Goal: Task Accomplishment & Management: Manage account settings

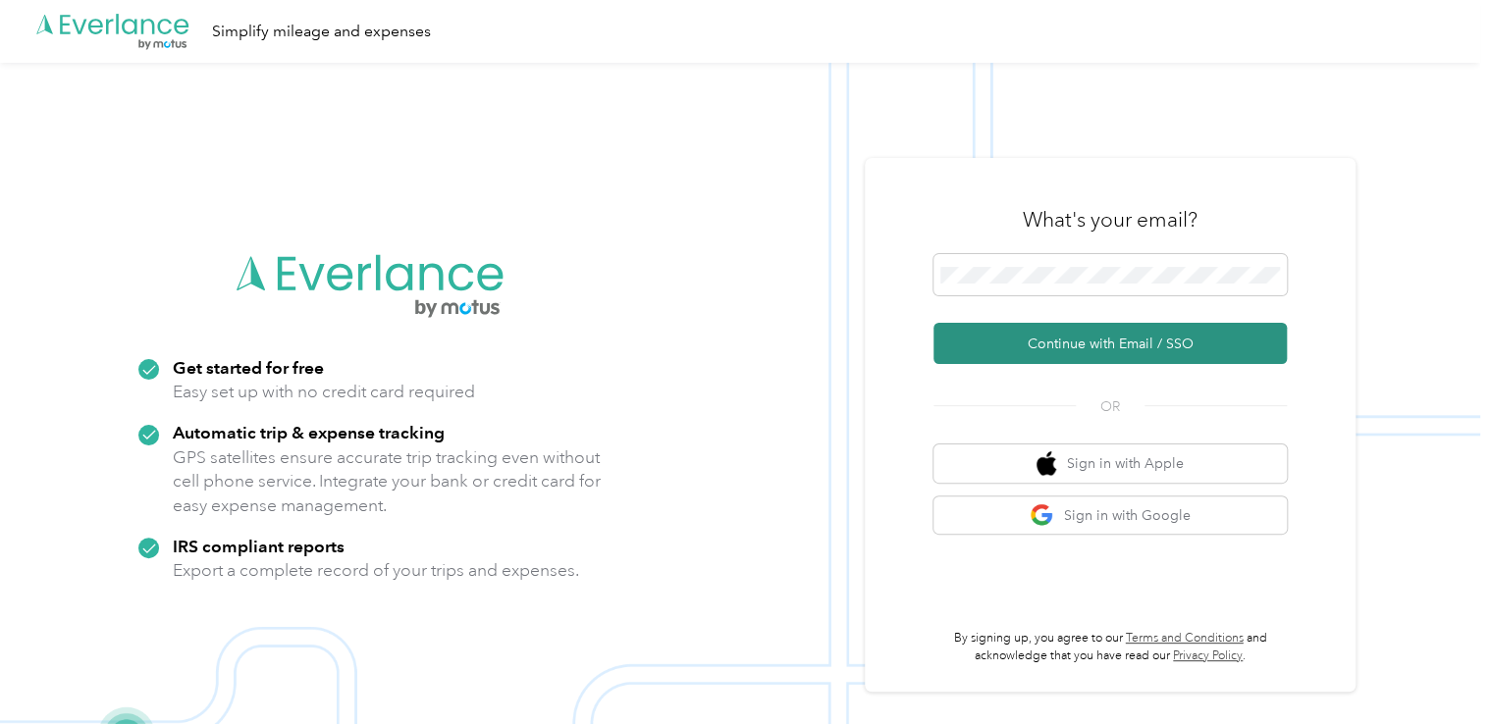
click at [1028, 340] on button "Continue with Email / SSO" at bounding box center [1109, 343] width 353 height 41
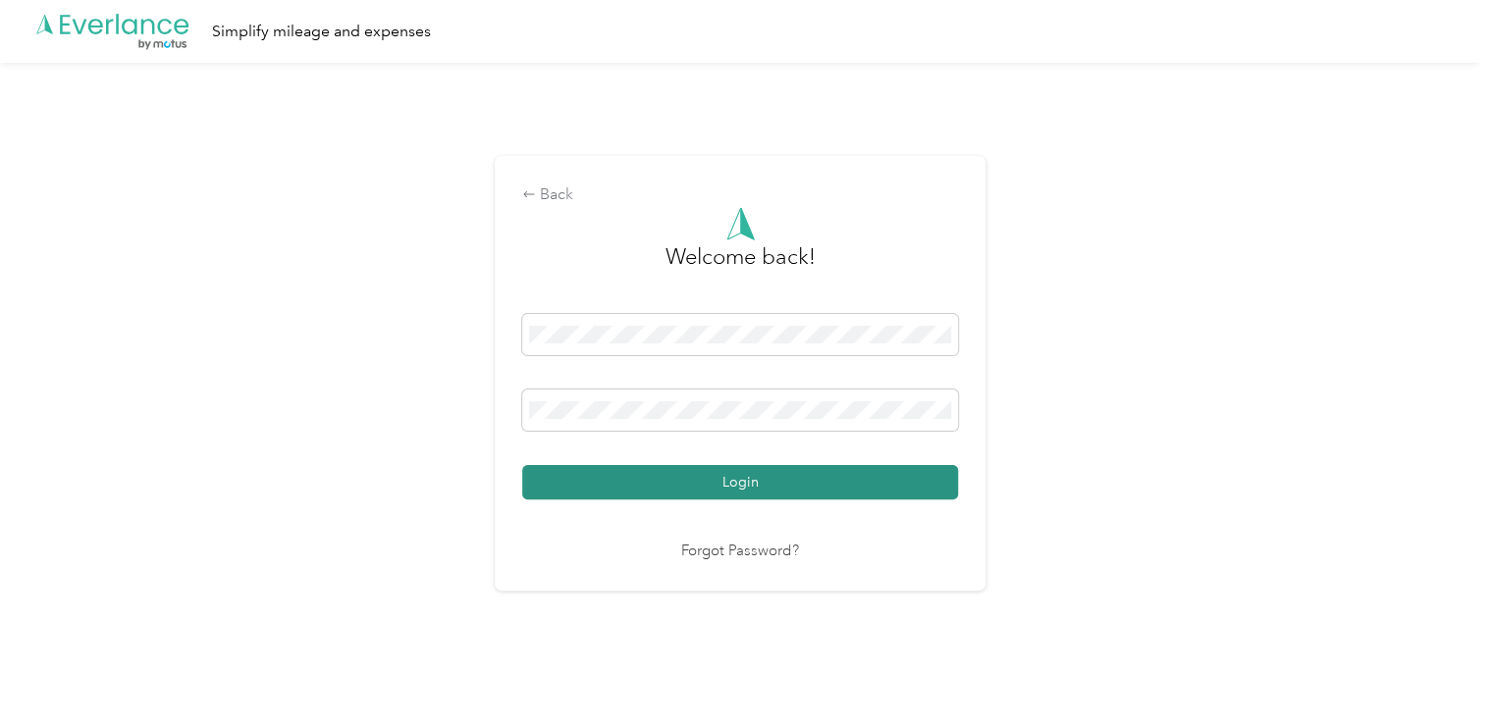
click at [659, 477] on button "Login" at bounding box center [740, 482] width 436 height 34
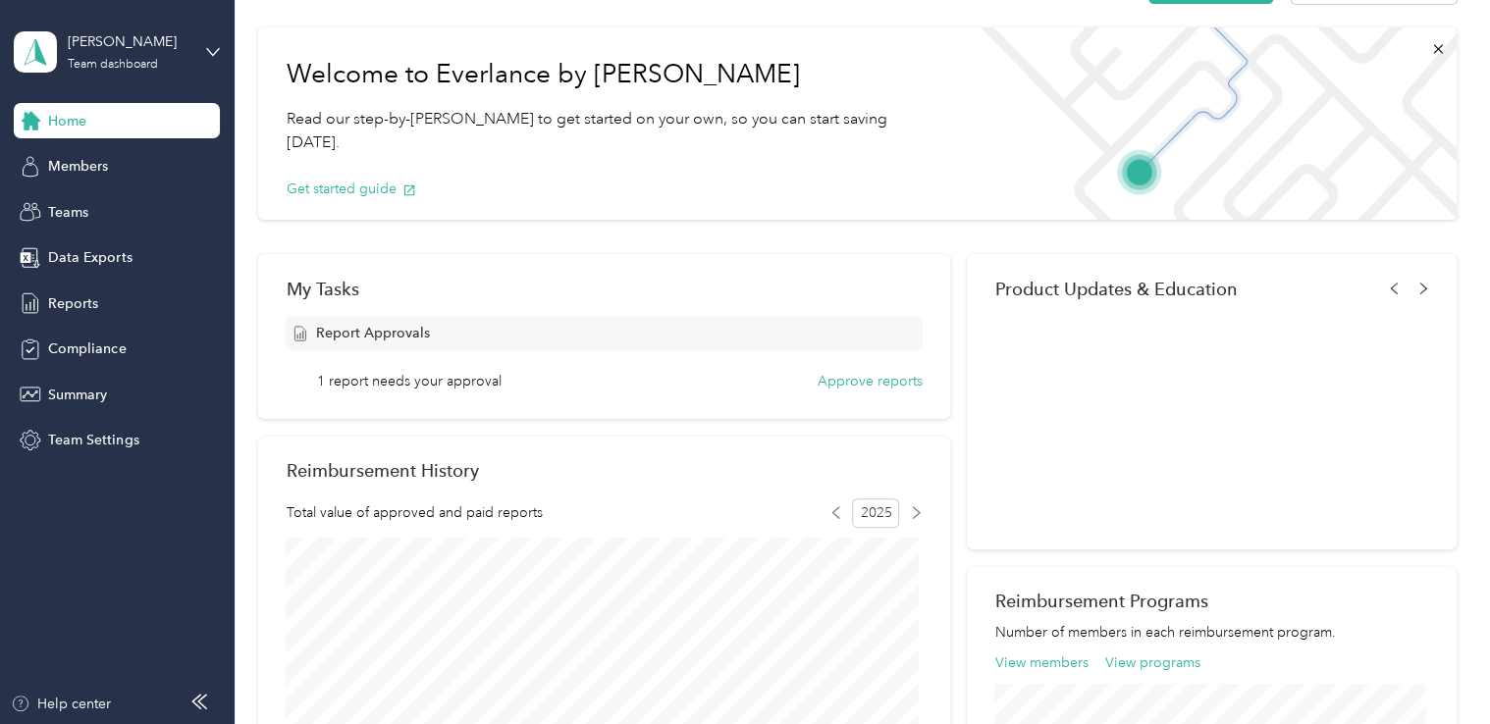
scroll to position [196, 0]
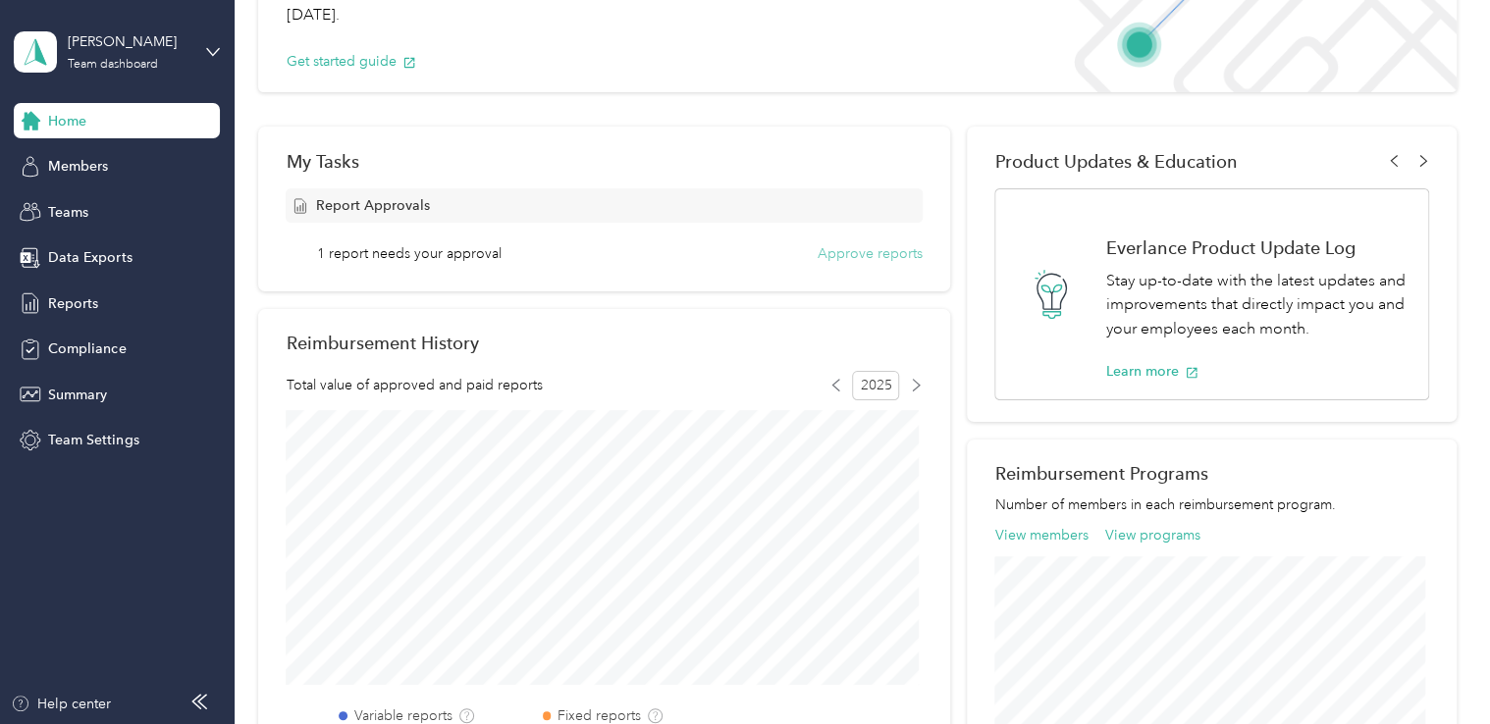
click at [839, 255] on button "Approve reports" at bounding box center [869, 253] width 105 height 21
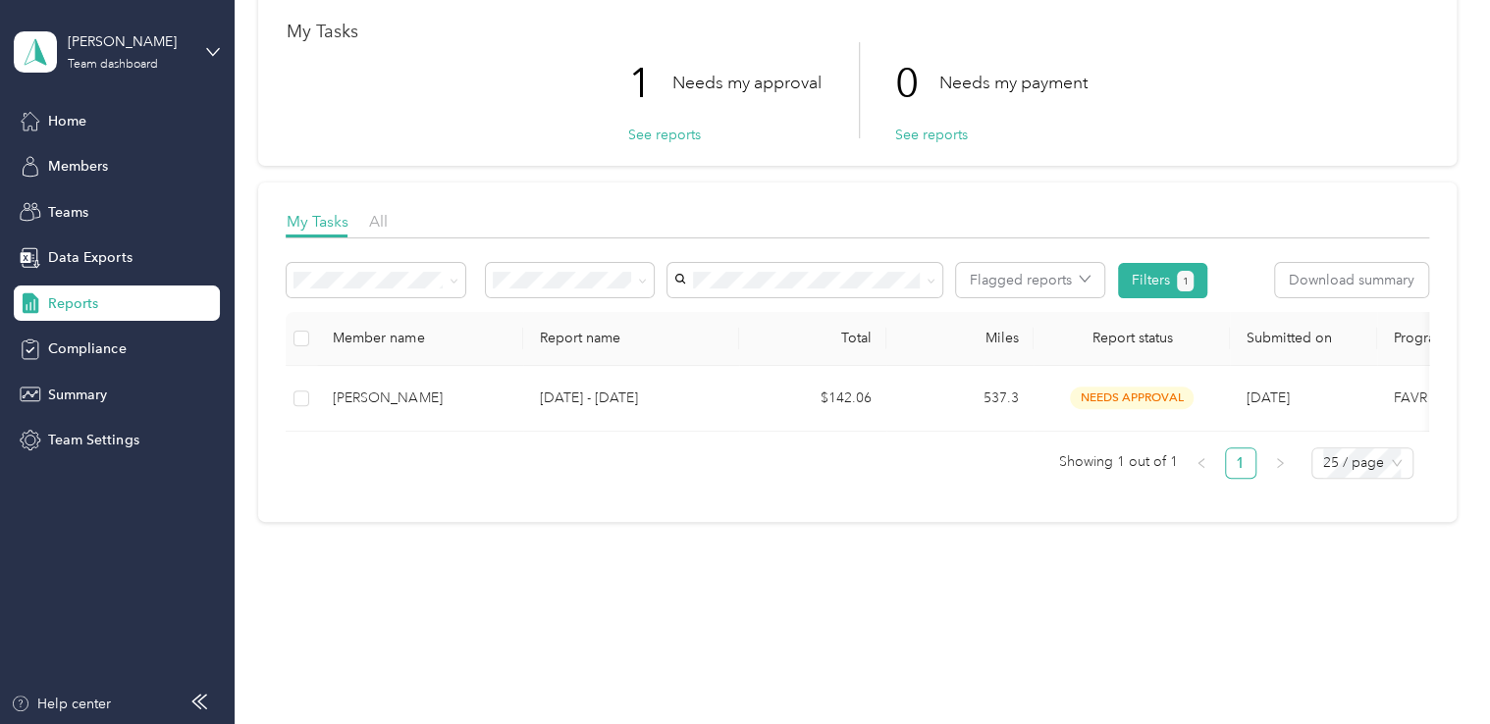
scroll to position [116, 0]
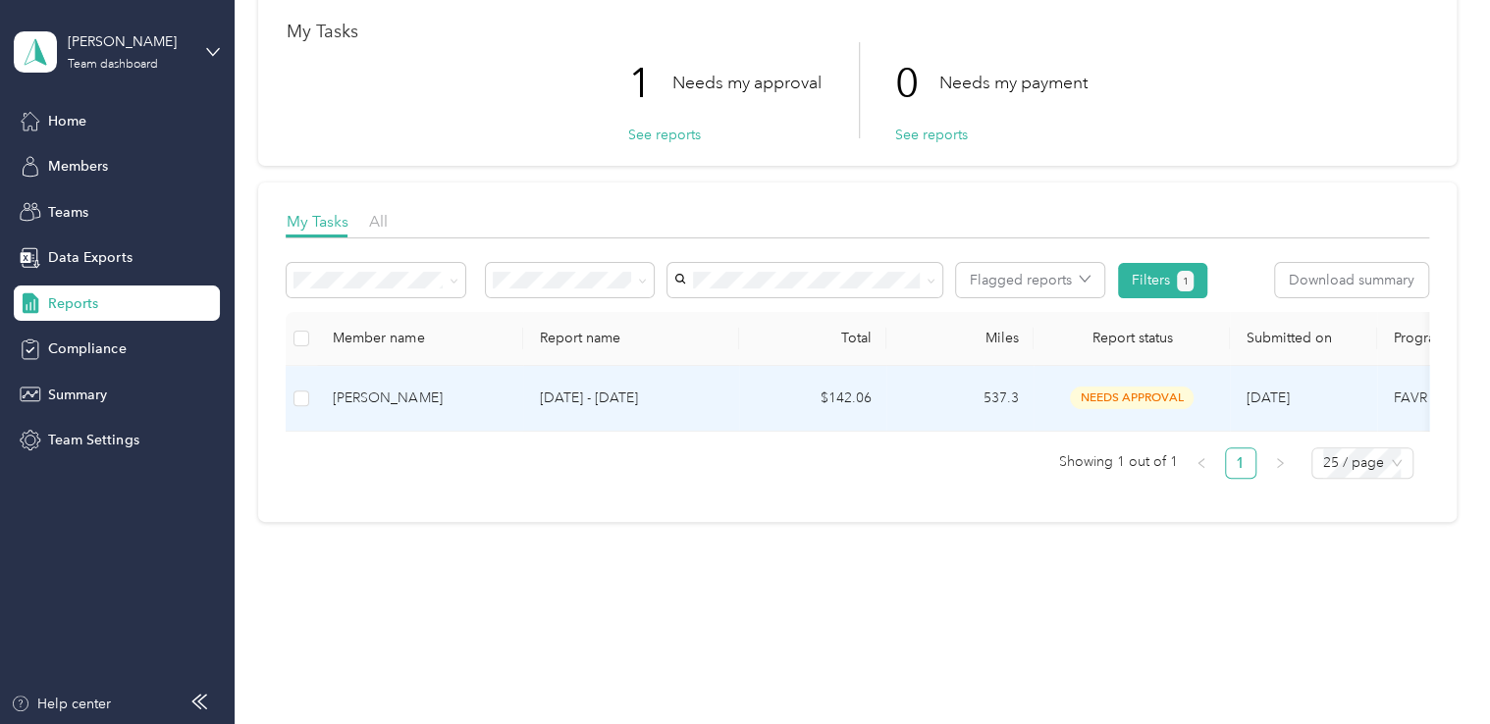
click at [381, 388] on div "[PERSON_NAME]" at bounding box center [420, 399] width 175 height 22
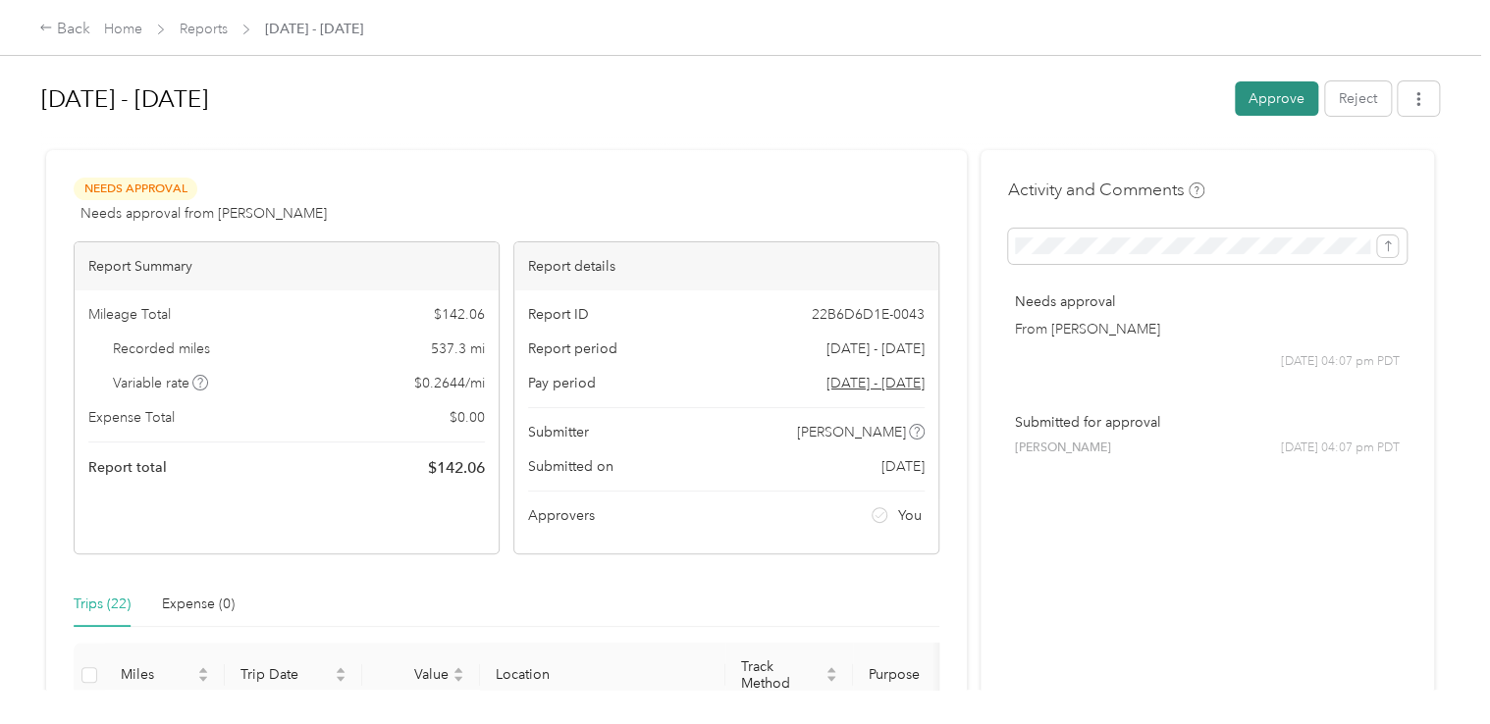
click at [1279, 102] on button "Approve" at bounding box center [1276, 98] width 83 height 34
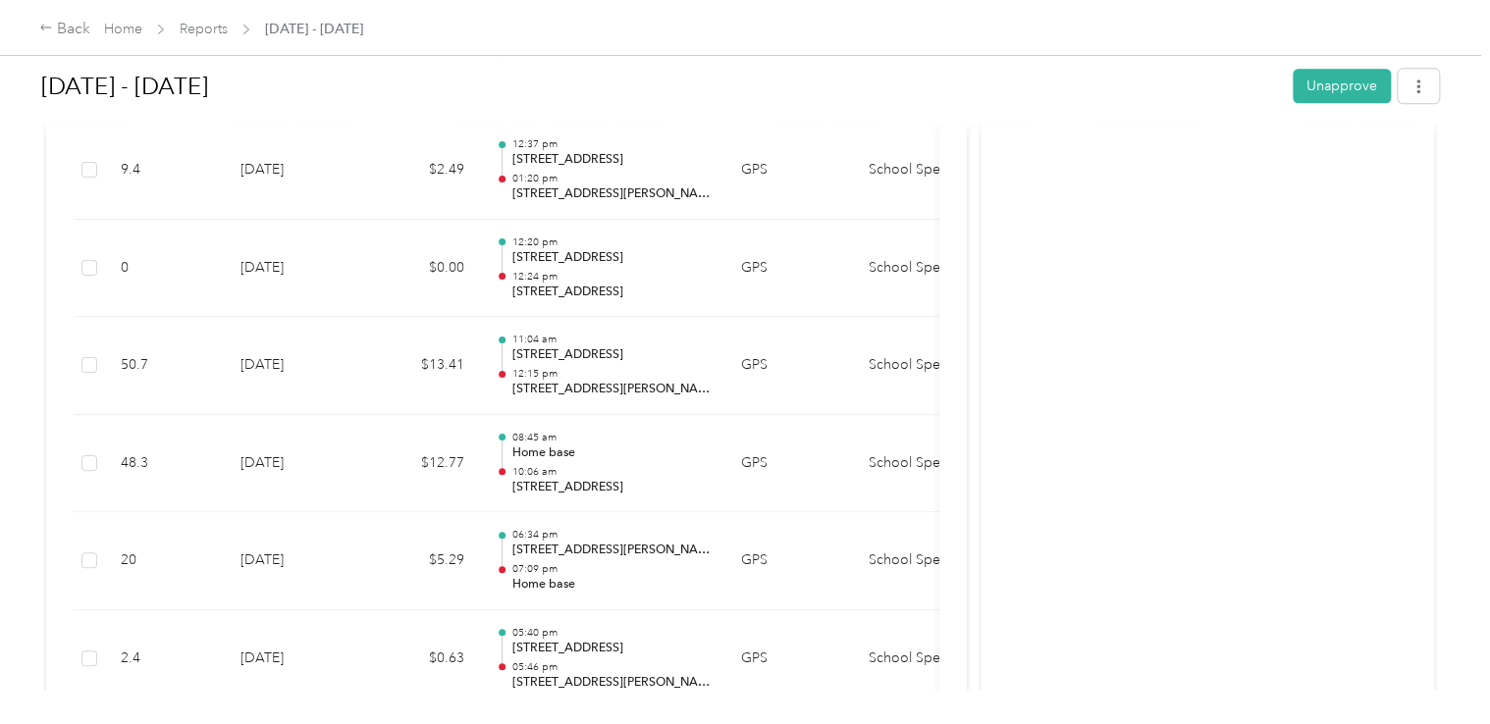
scroll to position [1079, 0]
